Goal: Task Accomplishment & Management: Manage account settings

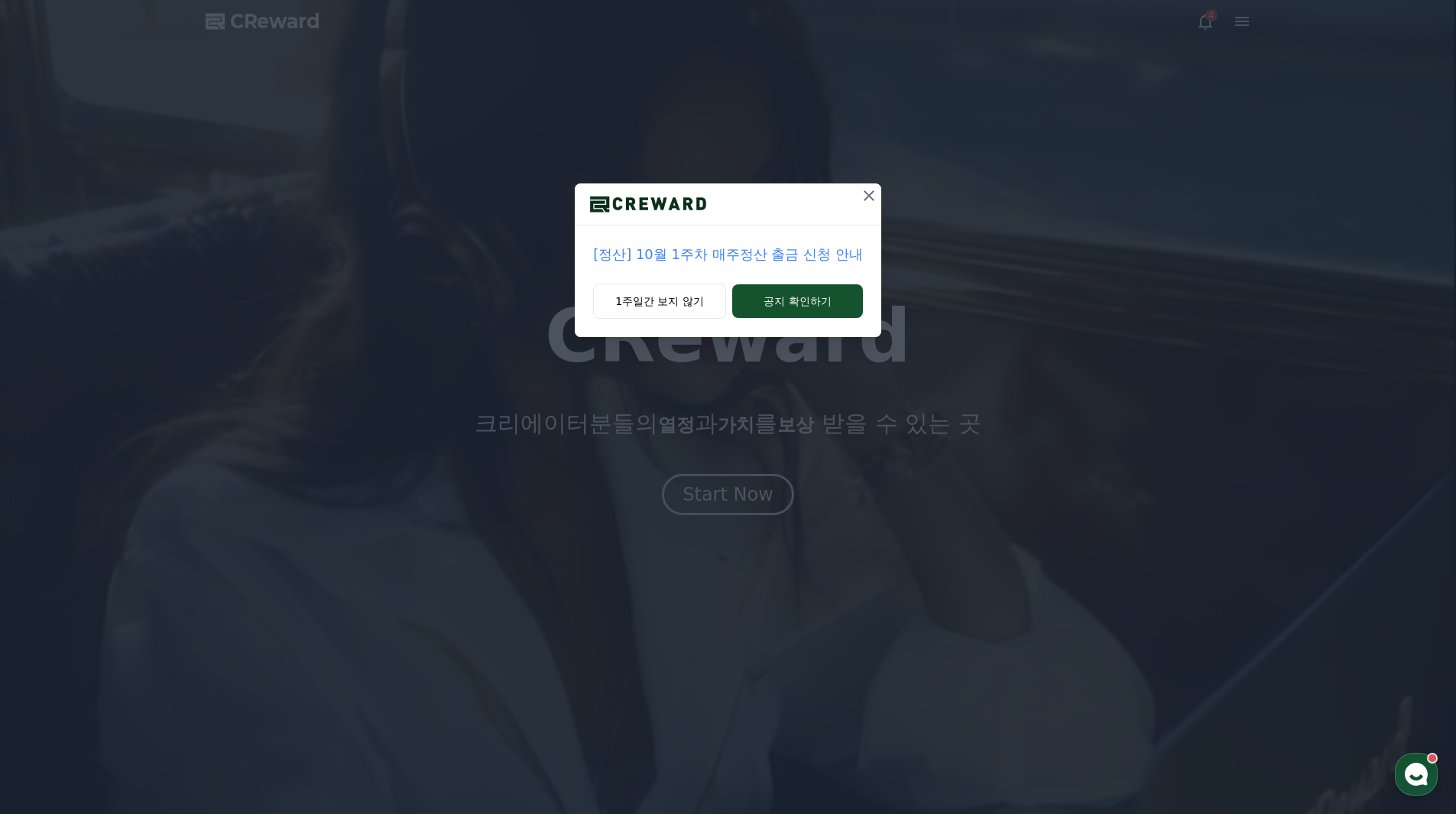
click at [1226, 31] on div "[정산] 10월 1주차 매주정산 출금 신청 안내 1주일간 보지 않기 공지 확인하기" at bounding box center [728, 180] width 1456 height 361
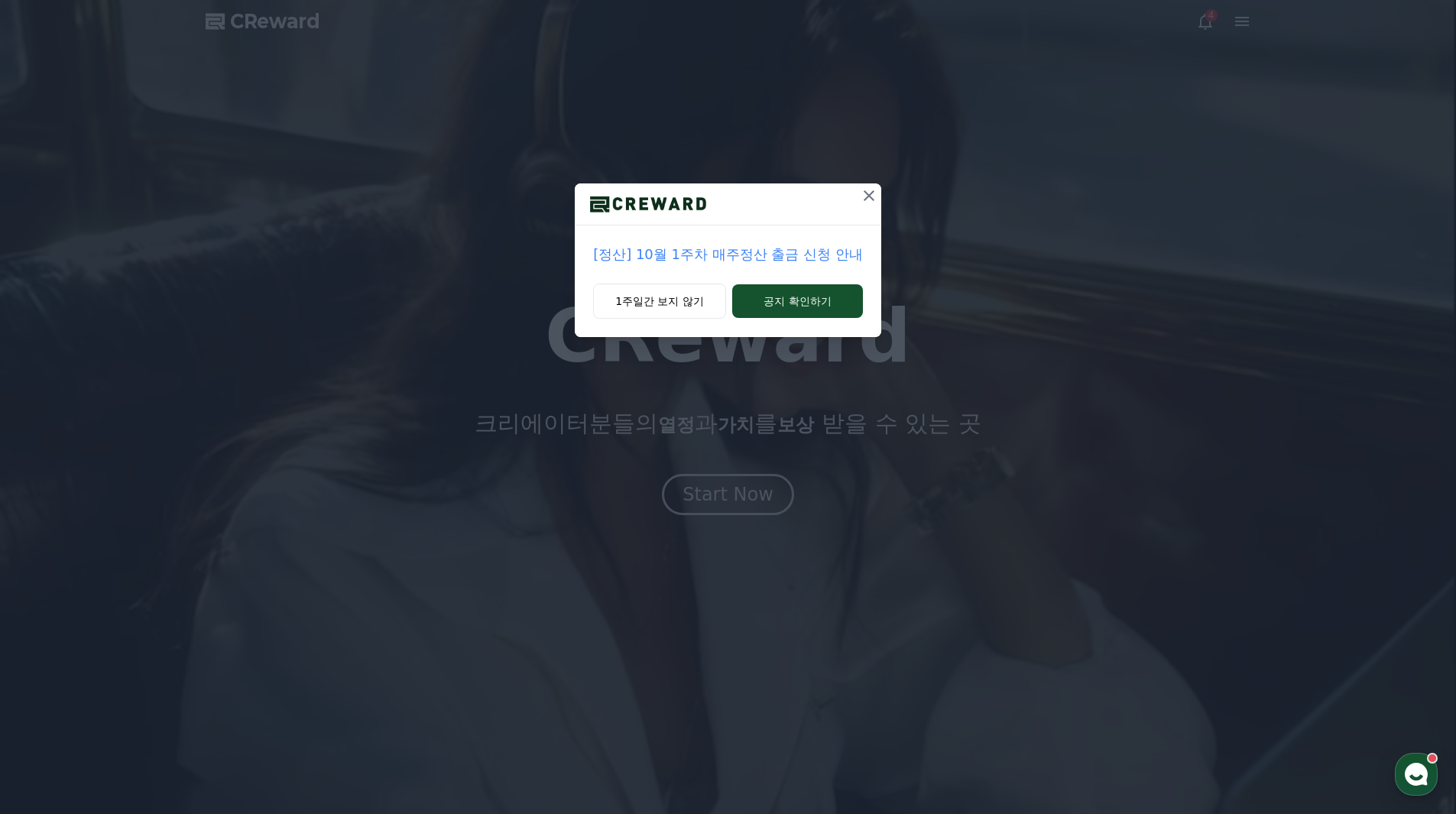
click at [868, 194] on icon at bounding box center [869, 196] width 18 height 18
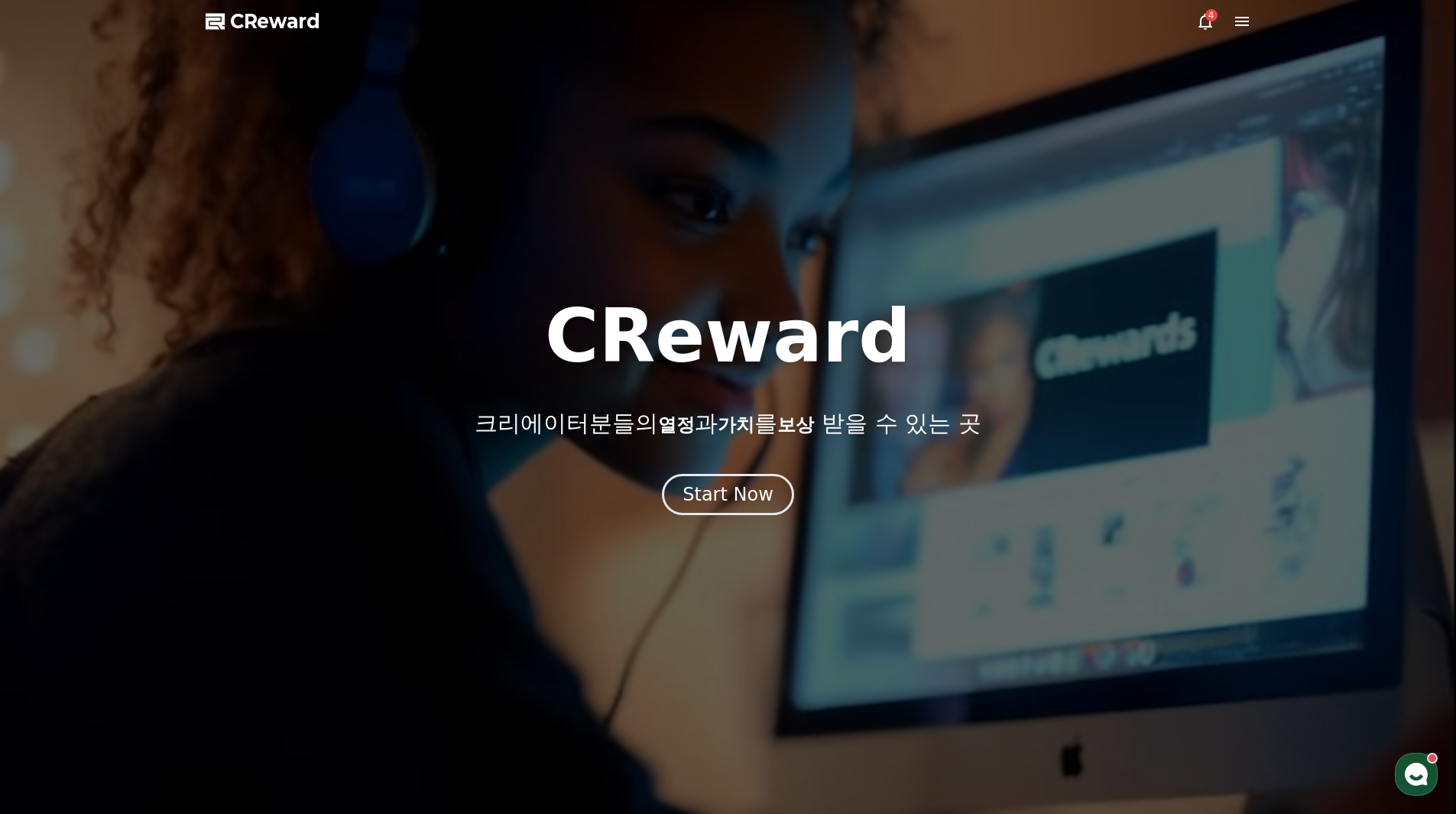
click at [1247, 21] on icon at bounding box center [1242, 21] width 14 height 9
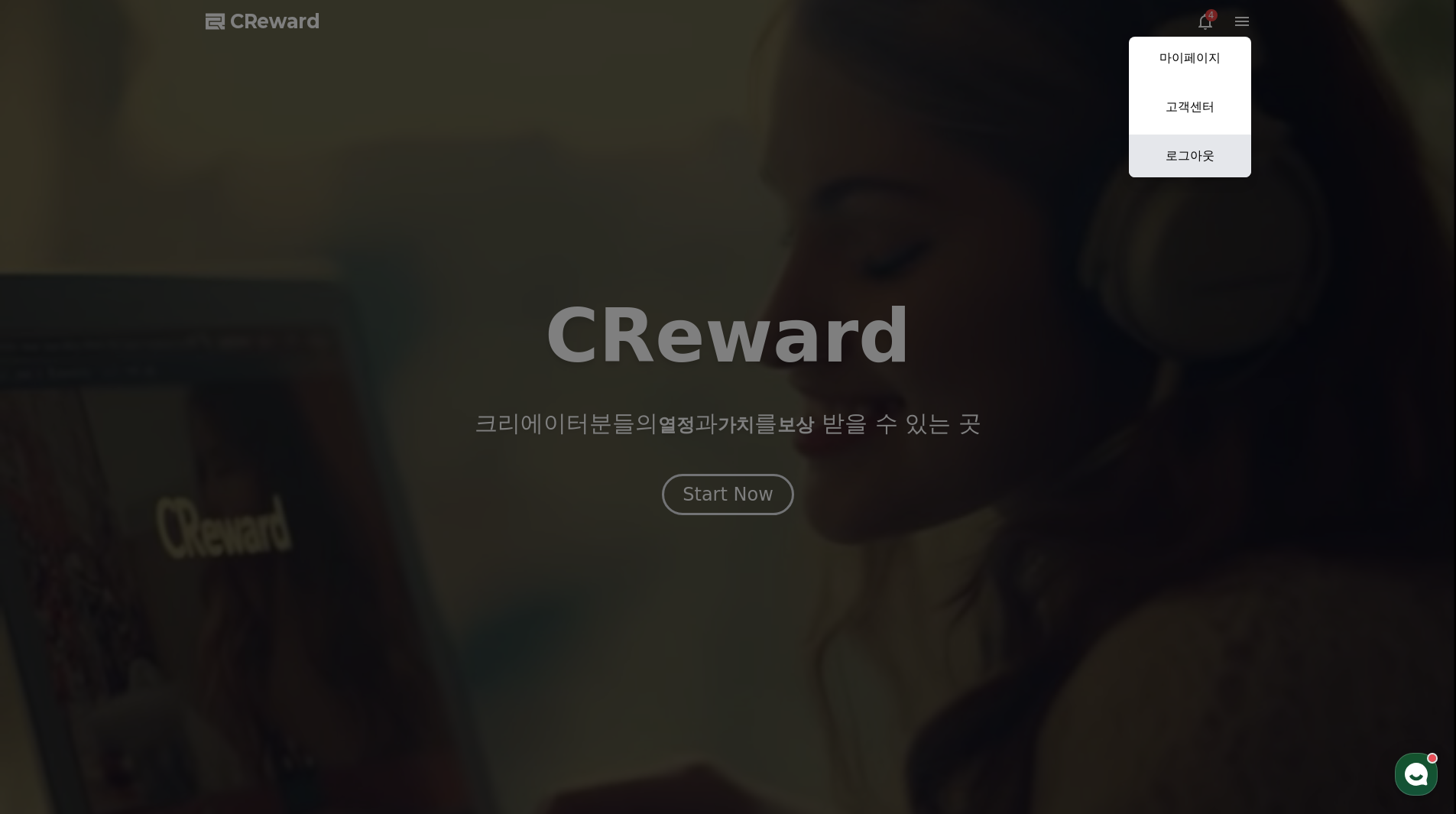
click at [1204, 150] on link "로그아웃" at bounding box center [1190, 156] width 122 height 43
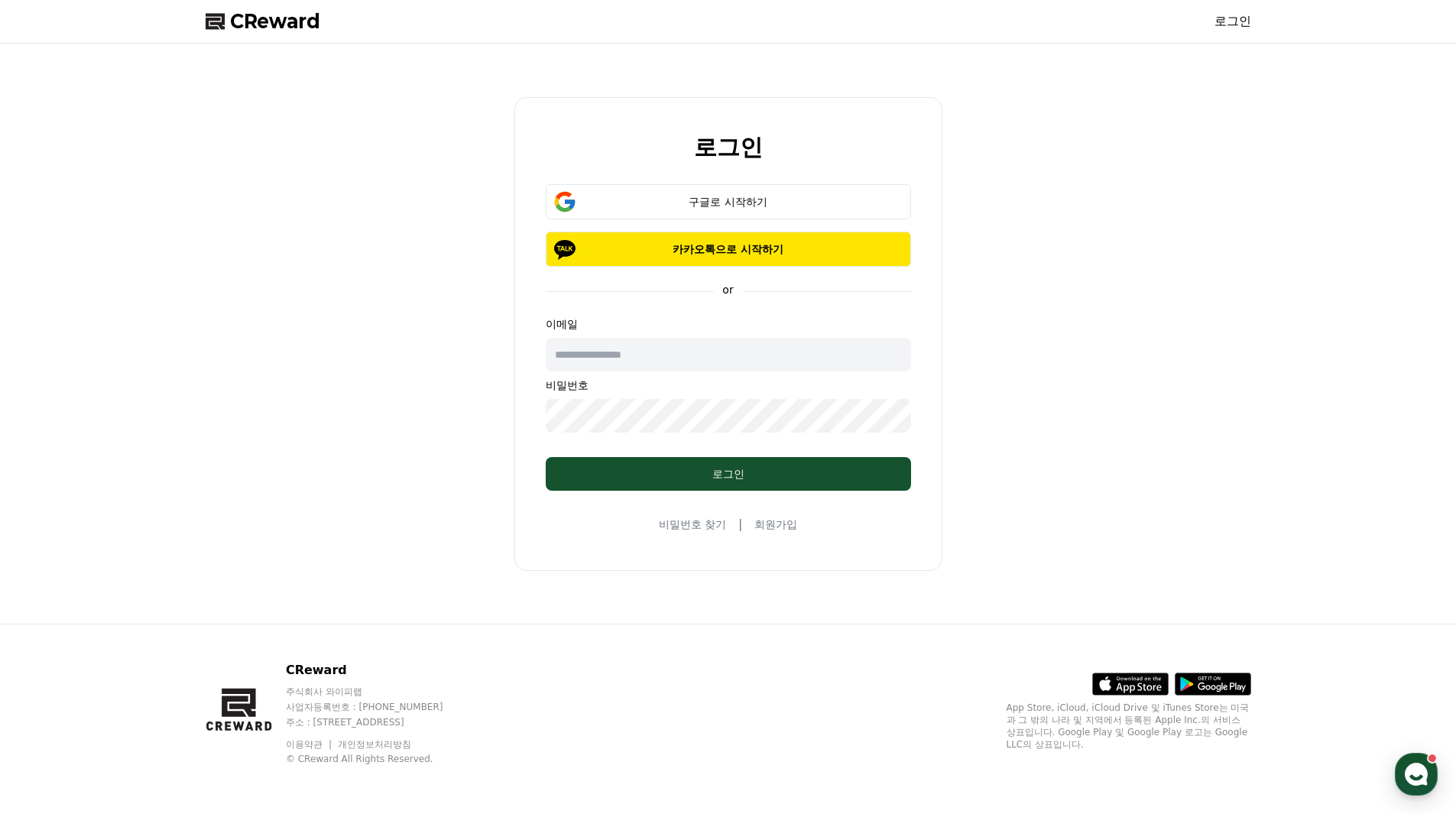
click at [914, 95] on div "로그인 구글로 시작하기 카카오톡으로 시작하기 or 이메일 비밀번호 로그인 비밀번호 찾기 | 회원가입" at bounding box center [728, 334] width 1058 height 568
